Goal: Task Accomplishment & Management: Manage account settings

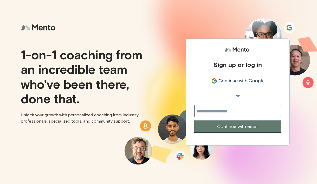
click at [226, 82] on span "Continue with Google" at bounding box center [241, 80] width 46 height 7
click at [224, 82] on span "Continue with Google" at bounding box center [241, 80] width 46 height 7
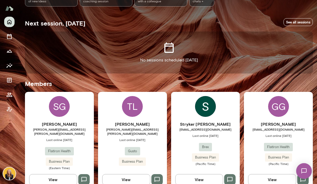
scroll to position [83, 0]
click at [58, 112] on div "SG" at bounding box center [59, 106] width 21 height 21
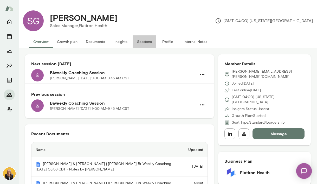
click at [143, 41] on button "Sessions" at bounding box center [144, 41] width 23 height 12
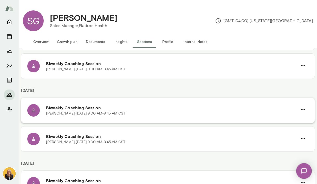
scroll to position [209, 0]
